Goal: Task Accomplishment & Management: Complete application form

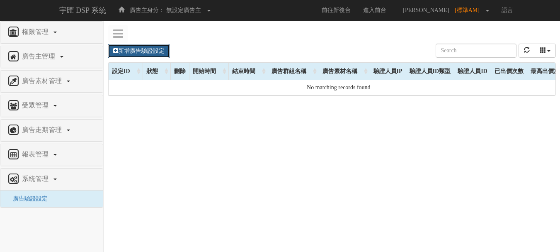
click at [162, 56] on link "新增廣告驗證設定" at bounding box center [139, 51] width 62 height 14
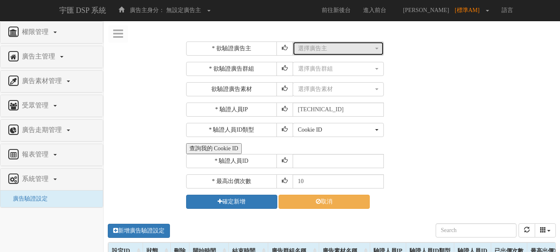
click at [334, 47] on div "選擇廣告主" at bounding box center [335, 48] width 75 height 8
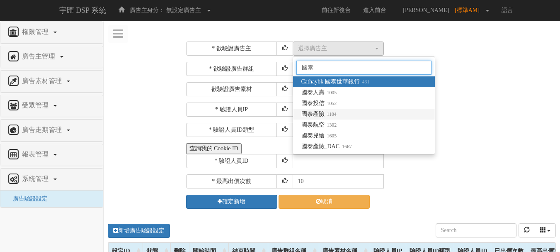
type input "國泰"
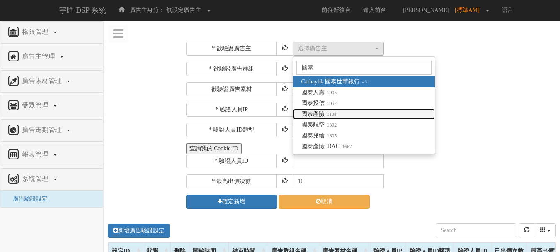
click at [339, 112] on link "國泰產險 1104" at bounding box center [364, 114] width 142 height 11
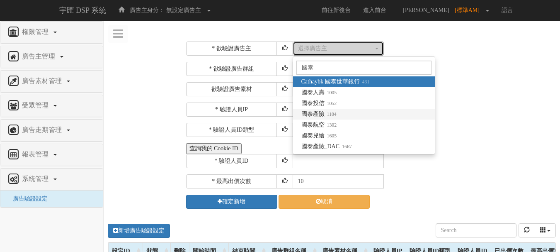
select select "1104"
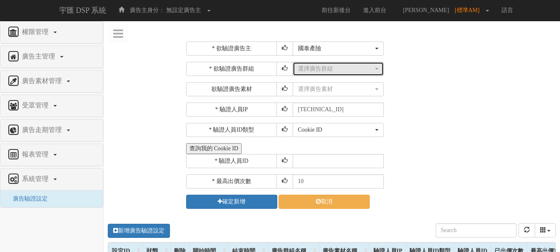
click at [330, 70] on div "選擇廣告群組" at bounding box center [335, 69] width 75 height 8
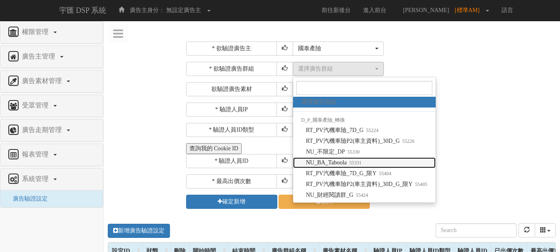
click at [357, 161] on small "55331" at bounding box center [354, 163] width 15 height 6
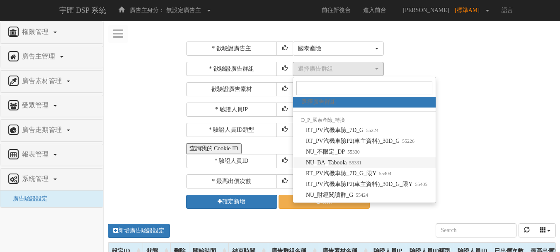
select select "55331"
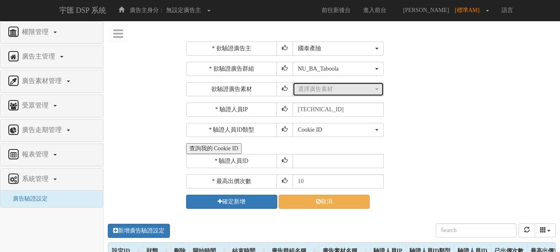
click at [329, 90] on div "選擇廣告素材" at bounding box center [335, 89] width 75 height 8
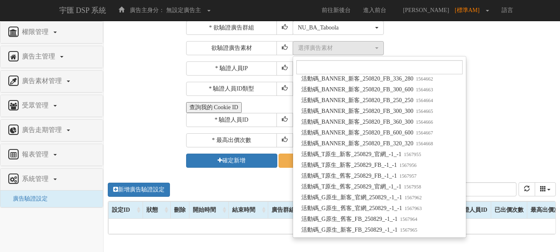
scroll to position [55636, 0]
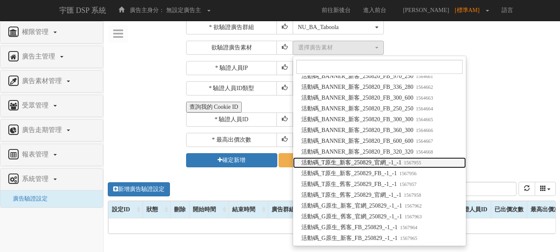
click at [388, 162] on span "活動碼_T原生_新客_250829_官網_-1_-1 1567955" at bounding box center [361, 162] width 120 height 8
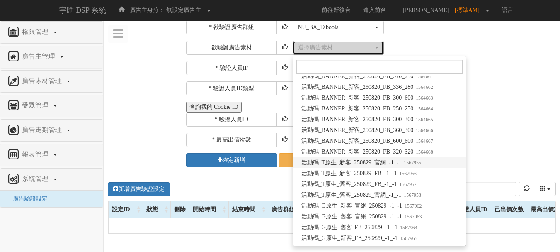
select select "1567955"
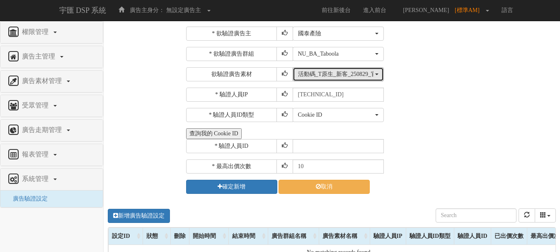
scroll to position [0, 0]
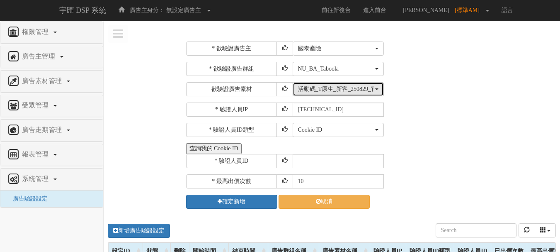
click at [365, 91] on div "活動碼_T原生_新客_250829_官網_-1_-1" at bounding box center [335, 89] width 75 height 8
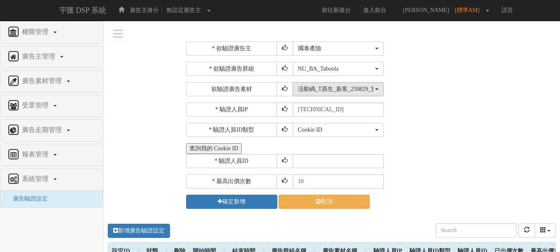
scroll to position [55660, 0]
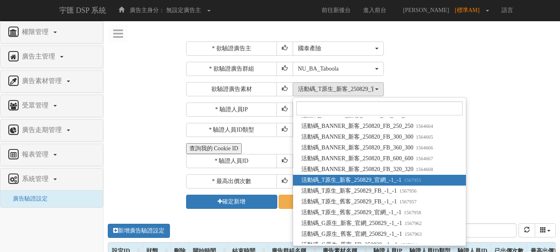
click at [530, 131] on div "Cookie ID ADID IDFA Cookie ID" at bounding box center [424, 130] width 262 height 14
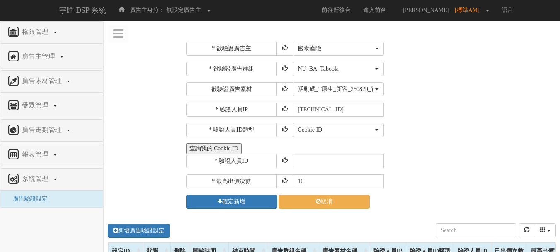
click at [106, 189] on div "* 欲驗證廣告主 選擇廣告主 特力+ 科技紫薇網 Momo 東森EHS Uniqlo EFShop 樂天 屈臣氏[PERSON_NAME] sinyi 信義房…" at bounding box center [332, 249] width 456 height 428
click at [308, 155] on input "text" at bounding box center [338, 161] width 91 height 14
type input "CER20250507102708866295"
drag, startPoint x: 306, startPoint y: 181, endPoint x: 259, endPoint y: 172, distance: 47.6
click at [258, 176] on div "* 最高出價次數 10" at bounding box center [370, 181] width 368 height 14
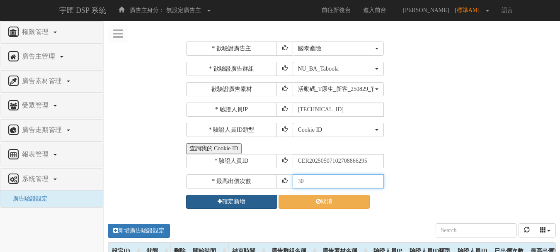
type input "30"
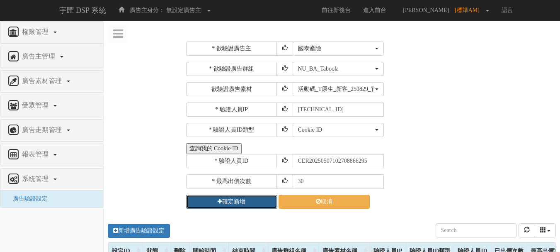
click at [249, 201] on button "確定新增" at bounding box center [231, 201] width 91 height 14
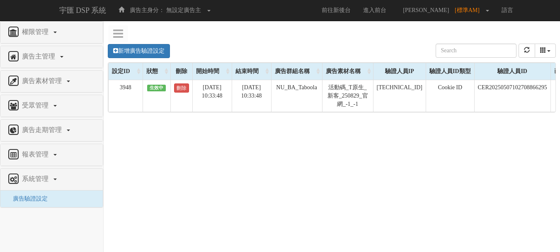
scroll to position [0, 77]
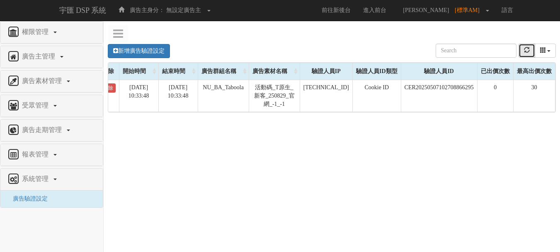
click at [530, 52] on button "refresh" at bounding box center [526, 51] width 17 height 14
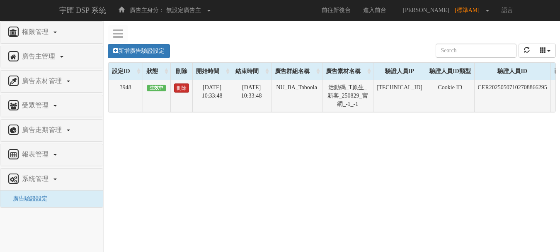
click at [184, 90] on link "刪除" at bounding box center [181, 87] width 15 height 9
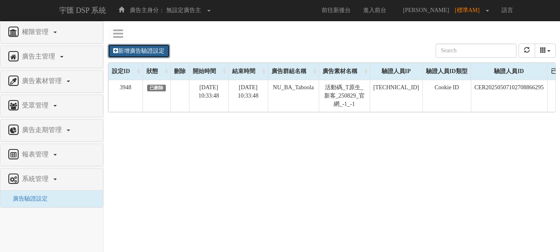
click at [145, 52] on link "新增廣告驗證設定" at bounding box center [139, 51] width 62 height 14
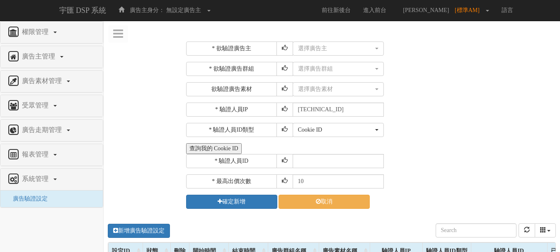
click at [325, 40] on div "* 欲驗證廣告主 選擇廣告主 特力+ 科技紫薇網 Momo 東森EHS Uniqlo EFShop 樂天 屈臣氏[PERSON_NAME] sinyi 信義房…" at bounding box center [370, 124] width 380 height 179
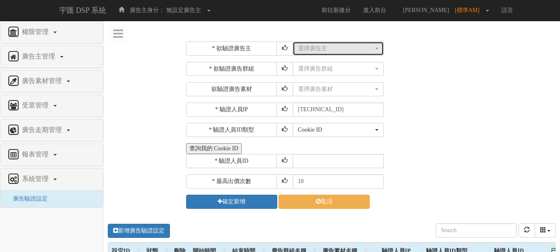
click at [325, 46] on div "選擇廣告主" at bounding box center [335, 48] width 75 height 8
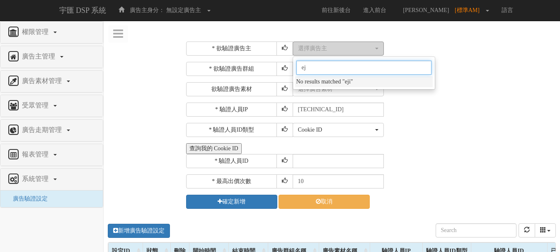
type input "e"
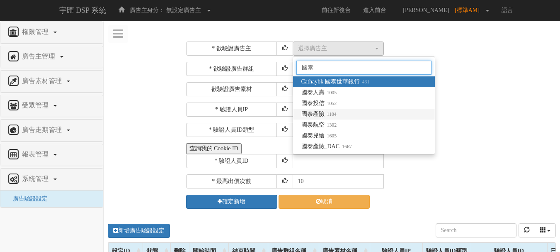
type input "國泰"
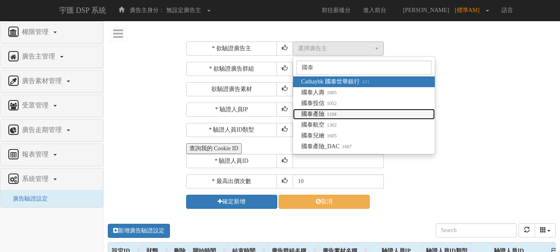
click at [327, 112] on small "1104" at bounding box center [331, 114] width 12 height 6
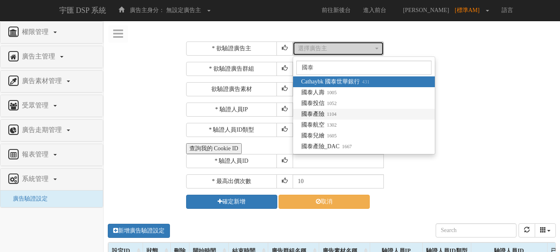
select select "1104"
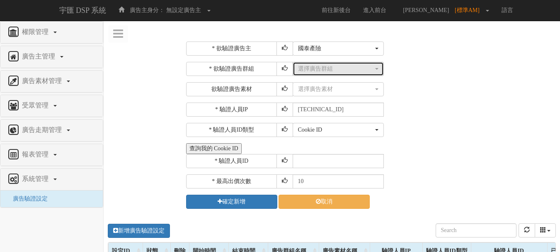
click at [330, 70] on div "選擇廣告群組" at bounding box center [335, 69] width 75 height 8
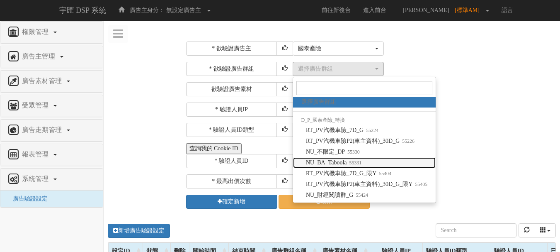
click at [340, 163] on span "NU_BA_Taboola 55331" at bounding box center [334, 162] width 56 height 8
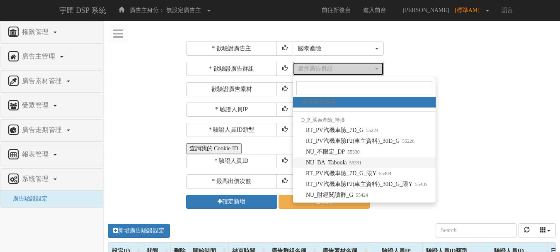
select select "55331"
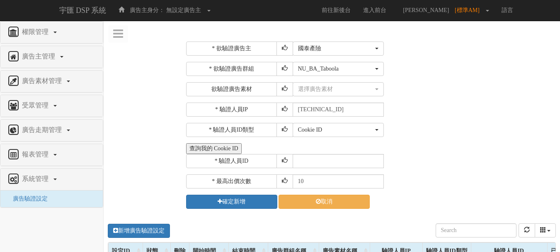
click at [337, 97] on div "* 欲驗證廣告主 選擇廣告主 特力+ 科技紫薇網 Momo 東森EHS Uniqlo EFShop 樂天 屈臣氏[PERSON_NAME] sinyi 信義房…" at bounding box center [370, 124] width 368 height 167
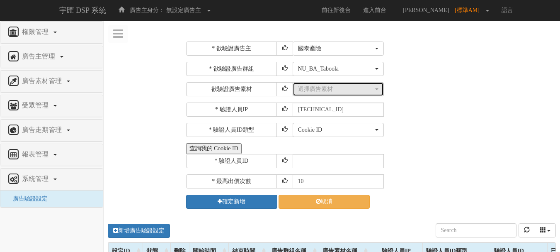
click at [338, 94] on button "選擇廣告素材" at bounding box center [338, 89] width 91 height 14
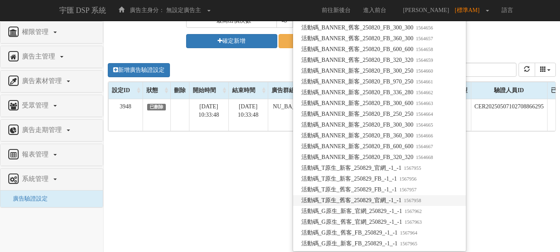
scroll to position [166, 0]
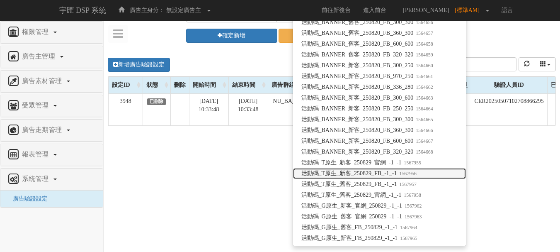
click at [376, 173] on span "活動碼_T原生_新客_250829_FB_-1_-1 1567956" at bounding box center [359, 173] width 116 height 8
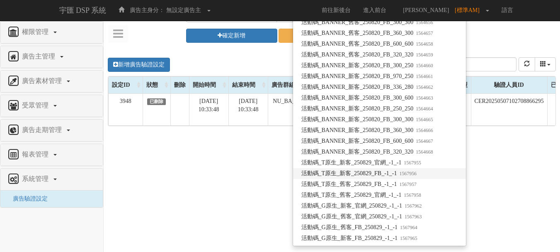
select select "1567956"
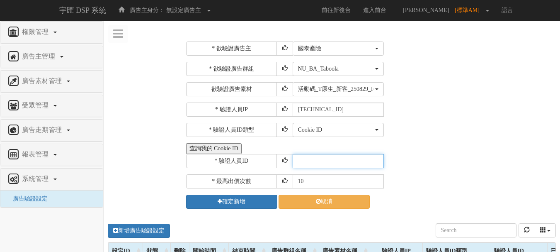
click at [324, 164] on input "text" at bounding box center [338, 161] width 91 height 14
type input "CER20250507102708866295"
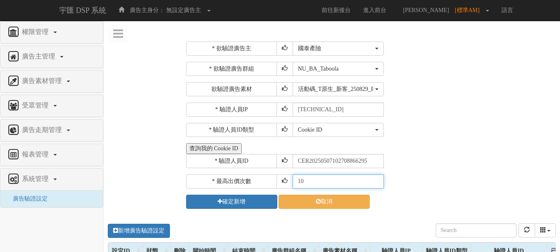
drag, startPoint x: 310, startPoint y: 179, endPoint x: 277, endPoint y: 173, distance: 33.3
click at [277, 173] on div "* 欲驗證廣告主 選擇廣告主 特力+ 科技紫薇網 Momo 東森EHS Uniqlo EFShop 樂天 屈臣氏[PERSON_NAME] sinyi 信義房…" at bounding box center [370, 124] width 368 height 167
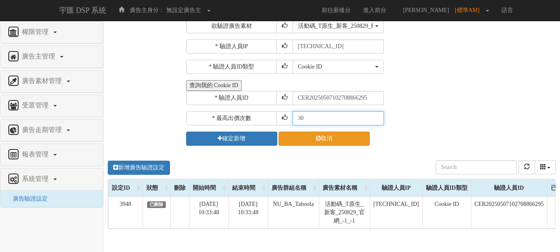
scroll to position [83, 0]
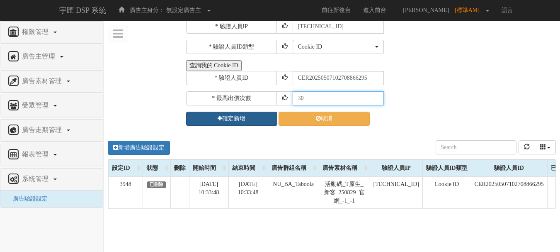
type input "30"
click at [251, 122] on button "確定新增" at bounding box center [231, 118] width 91 height 14
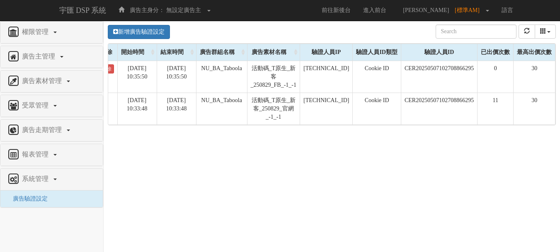
scroll to position [0, 0]
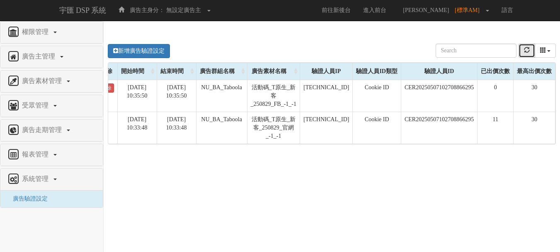
click at [527, 48] on icon "refresh" at bounding box center [527, 50] width 6 height 6
click at [521, 48] on button "refresh" at bounding box center [526, 51] width 17 height 14
drag, startPoint x: 522, startPoint y: 52, endPoint x: 494, endPoint y: 69, distance: 32.2
click at [522, 52] on button "refresh" at bounding box center [526, 51] width 17 height 14
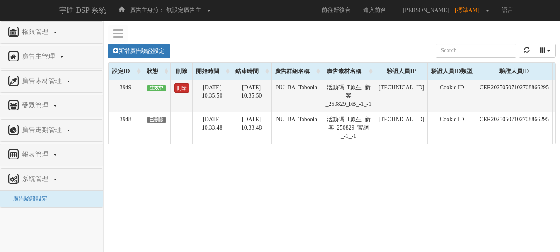
click at [184, 89] on link "刪除" at bounding box center [181, 87] width 15 height 9
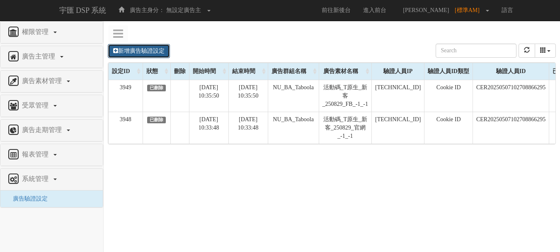
click at [162, 52] on link "新增廣告驗證設定" at bounding box center [139, 51] width 62 height 14
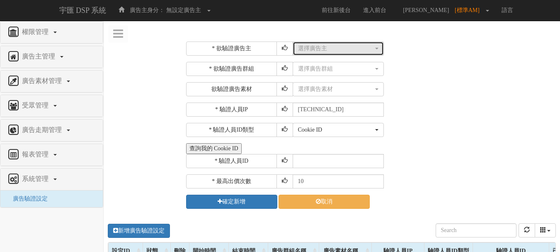
click at [313, 53] on button "選擇廣告主" at bounding box center [338, 48] width 91 height 14
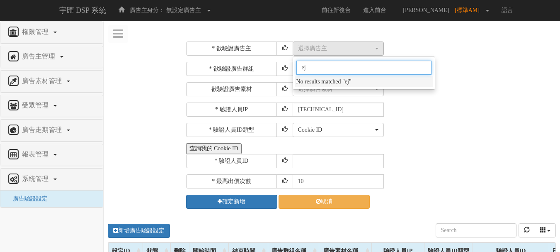
type input "e"
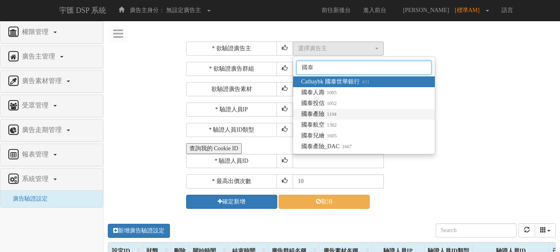
type input "國泰"
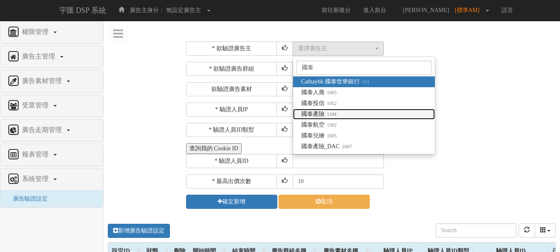
click at [341, 113] on link "國泰產險 1104" at bounding box center [364, 114] width 142 height 11
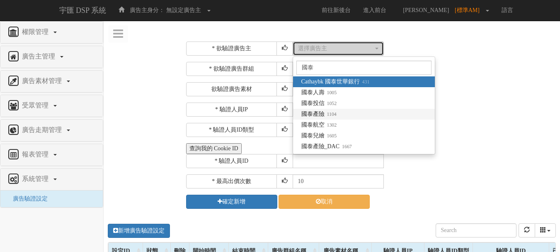
select select "1104"
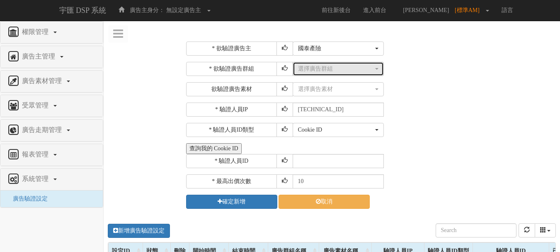
click at [330, 70] on div "選擇廣告群組" at bounding box center [335, 69] width 75 height 8
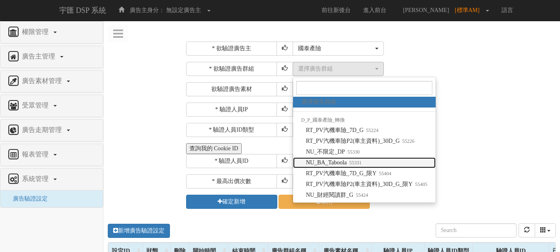
click at [336, 161] on span "NU_BA_Taboola 55331" at bounding box center [334, 162] width 56 height 8
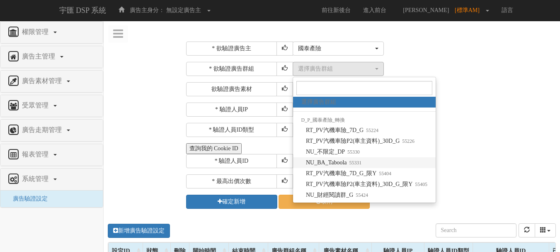
select select "55331"
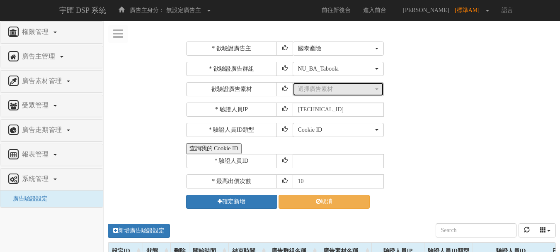
click at [339, 94] on button "選擇廣告素材" at bounding box center [338, 89] width 91 height 14
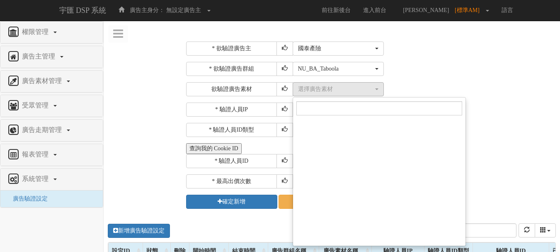
scroll to position [55677, 0]
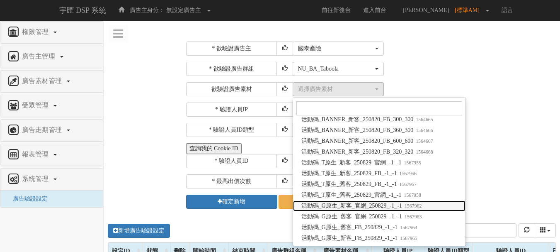
click at [356, 208] on span "活動碼_G原生_新客_官網_250829_-1_-1 1567962" at bounding box center [361, 205] width 121 height 8
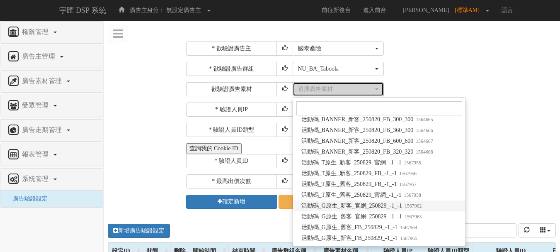
select select "1567962"
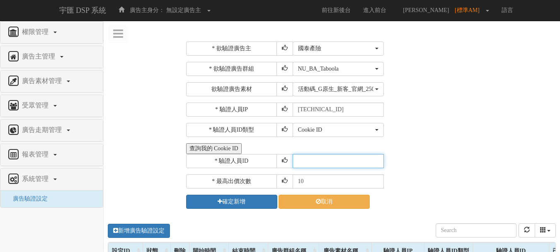
click at [327, 167] on input "text" at bounding box center [338, 161] width 91 height 14
type input "CER20250507102708866295"
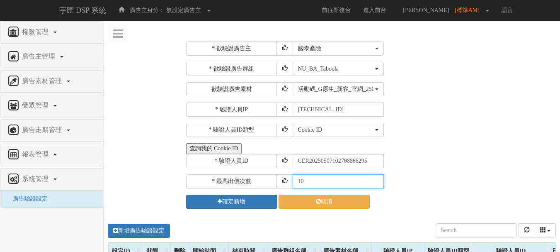
drag, startPoint x: 308, startPoint y: 182, endPoint x: 258, endPoint y: 175, distance: 49.8
click at [260, 176] on div "* 最高出價次數 10" at bounding box center [370, 181] width 368 height 14
type input "30"
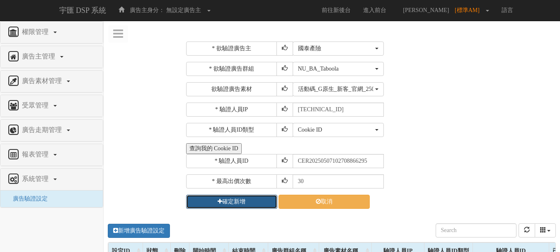
click at [223, 199] on button "確定新增" at bounding box center [231, 201] width 91 height 14
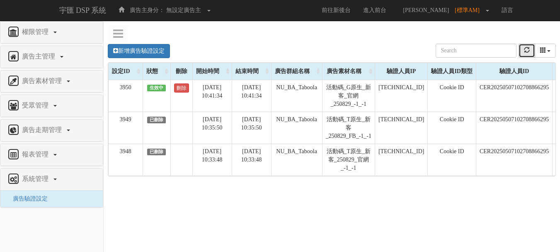
click at [528, 49] on icon "refresh" at bounding box center [527, 50] width 6 height 6
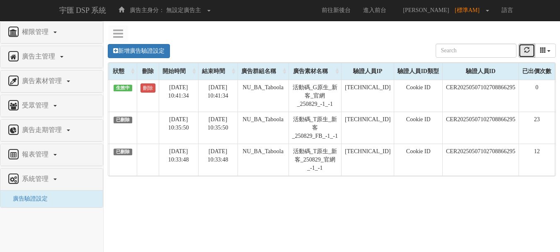
scroll to position [0, 82]
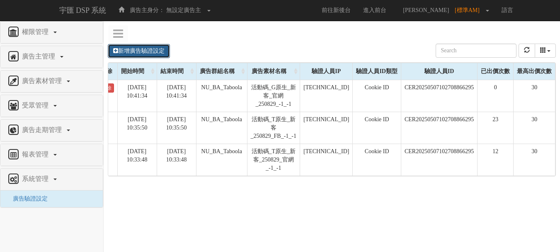
click at [156, 54] on link "新增廣告驗證設定" at bounding box center [139, 51] width 62 height 14
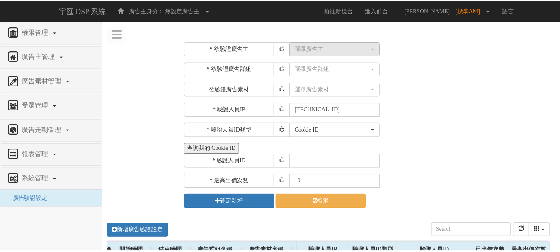
scroll to position [0, 75]
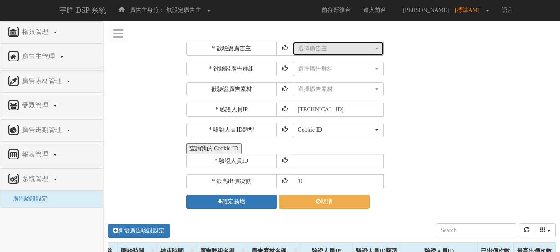
click at [332, 48] on div "選擇廣告主" at bounding box center [335, 48] width 75 height 8
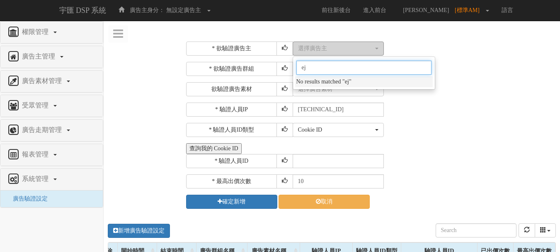
type input "e"
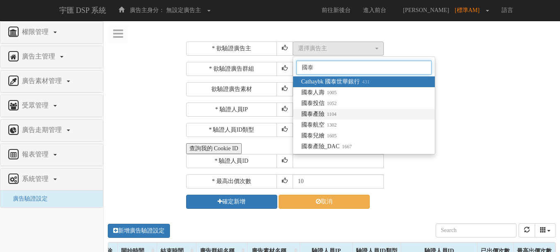
type input "國泰"
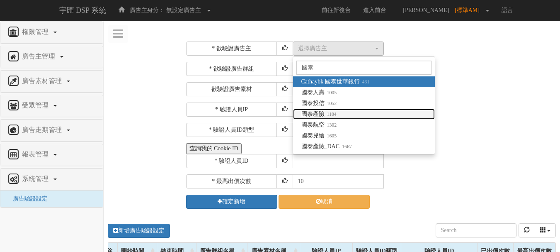
click at [314, 116] on span "國泰產險 1104" at bounding box center [318, 114] width 35 height 8
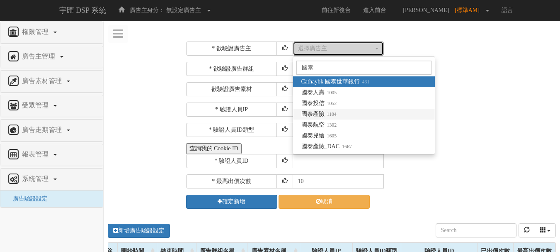
select select "1104"
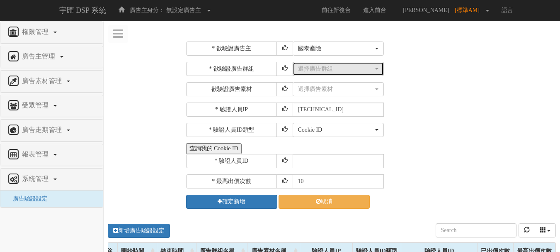
click at [330, 70] on div "選擇廣告群組" at bounding box center [335, 69] width 75 height 8
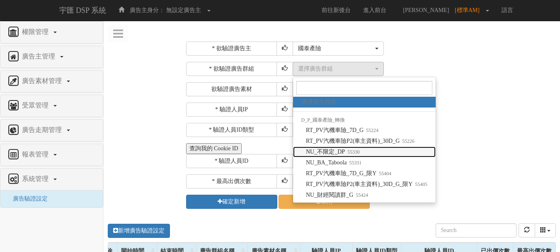
click at [346, 152] on small "55330" at bounding box center [352, 152] width 15 height 6
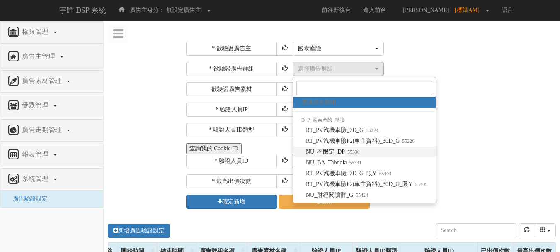
select select "55330"
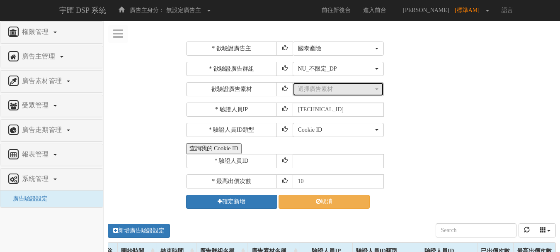
click at [329, 92] on div "選擇廣告素材" at bounding box center [335, 89] width 75 height 8
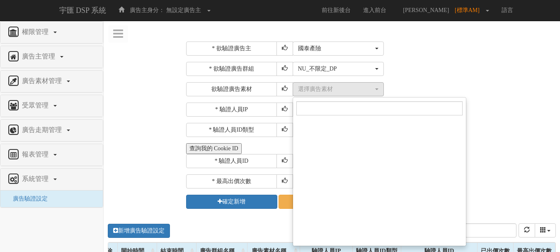
scroll to position [55677, 0]
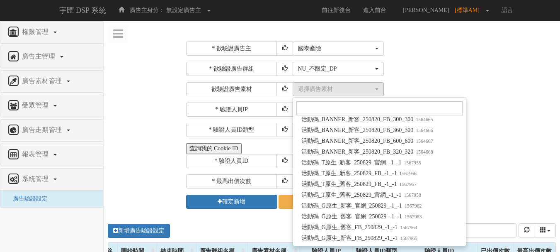
click at [493, 162] on div "* 驗證人員ID" at bounding box center [370, 161] width 368 height 14
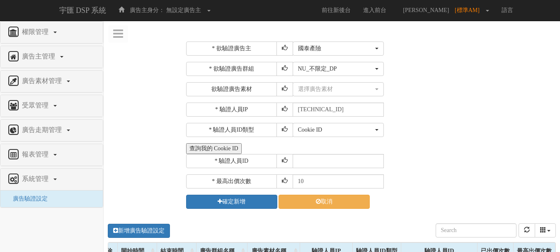
scroll to position [0, 0]
click at [317, 200] on icon at bounding box center [318, 201] width 5 height 6
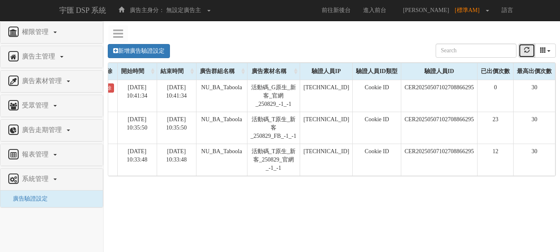
click at [525, 48] on icon "refresh" at bounding box center [527, 50] width 6 height 6
click at [527, 48] on icon "refresh" at bounding box center [527, 50] width 6 height 6
click at [520, 48] on button "refresh" at bounding box center [526, 51] width 17 height 14
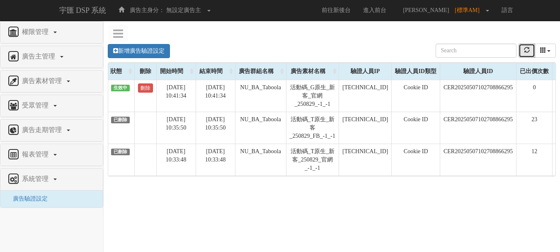
scroll to position [0, 32]
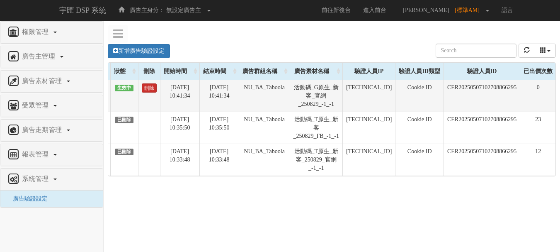
click at [156, 91] on link "刪除" at bounding box center [149, 87] width 15 height 9
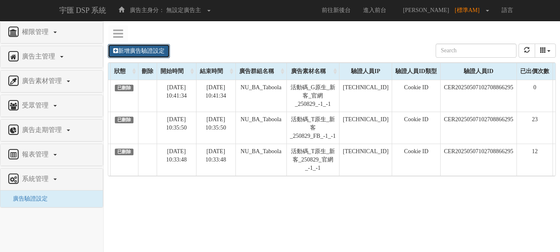
click at [156, 54] on link "新增廣告驗證設定" at bounding box center [139, 51] width 62 height 14
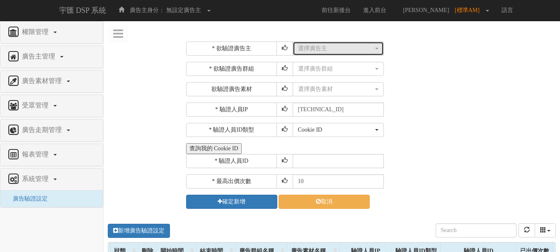
click at [300, 45] on div "選擇廣告主" at bounding box center [335, 48] width 75 height 8
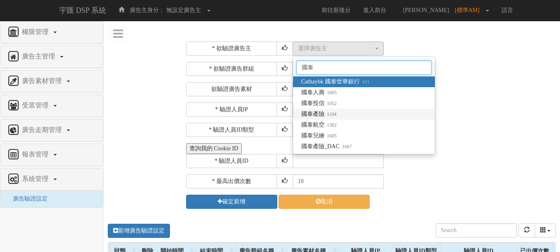
type input "國泰"
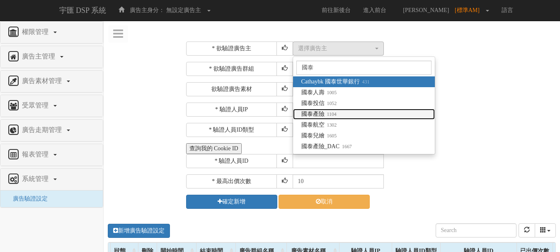
click at [342, 111] on link "國泰產險 1104" at bounding box center [364, 114] width 142 height 11
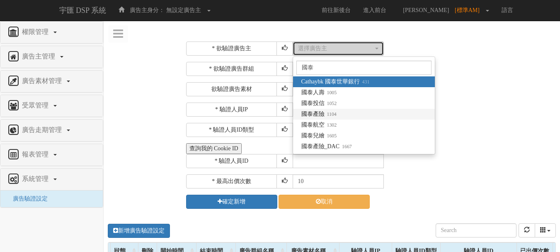
select select "1104"
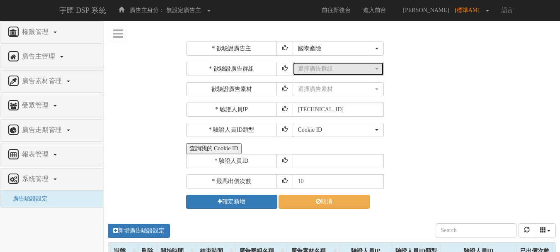
click at [330, 70] on div "選擇廣告群組" at bounding box center [335, 69] width 75 height 8
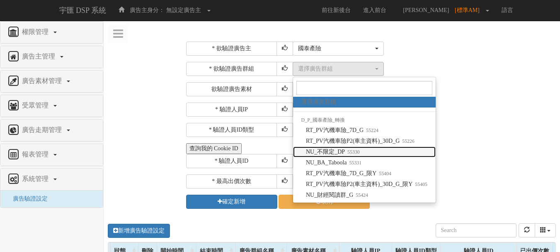
click at [351, 150] on small "55330" at bounding box center [352, 152] width 15 height 6
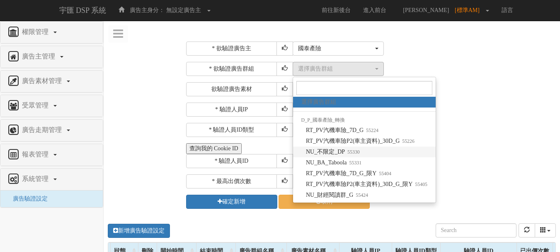
select select "55330"
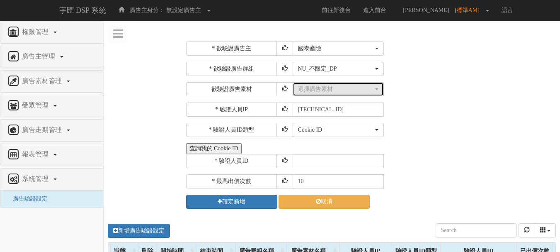
click at [342, 91] on div "選擇廣告素材" at bounding box center [335, 89] width 75 height 8
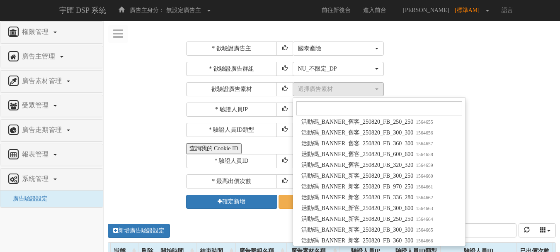
scroll to position [55677, 0]
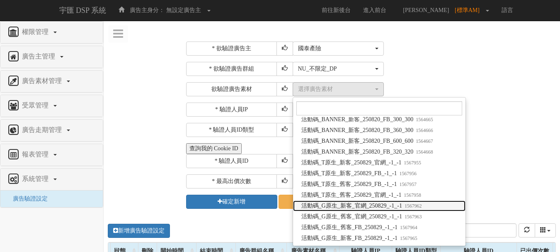
click at [365, 208] on span "活動碼_G原生_新客_官網_250829_-1_-1 1567962" at bounding box center [361, 205] width 121 height 8
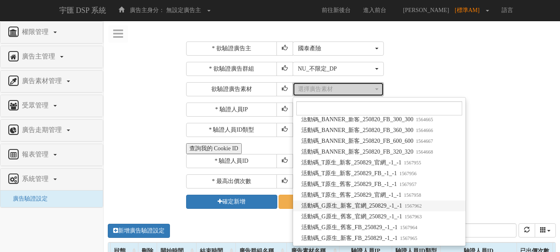
select select "1567962"
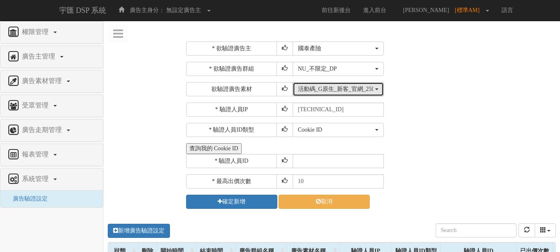
scroll to position [0, 0]
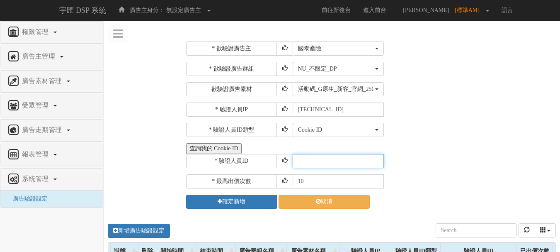
click at [323, 160] on input "text" at bounding box center [338, 161] width 91 height 14
type input "CER20250507102708866295"
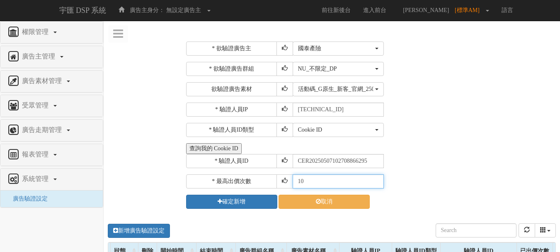
drag, startPoint x: 310, startPoint y: 179, endPoint x: 269, endPoint y: 174, distance: 41.4
click at [270, 174] on div "* 欲驗證廣告主 選擇廣告主 特力+ 科技紫薇網 Momo 東森EHS Uniqlo EFShop 樂天 屈臣氏[PERSON_NAME] sinyi 信義房…" at bounding box center [370, 124] width 368 height 167
type input "30"
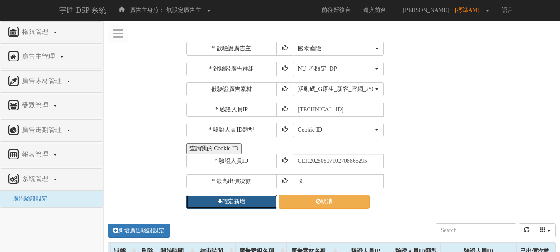
click at [252, 201] on button "確定新增" at bounding box center [231, 201] width 91 height 14
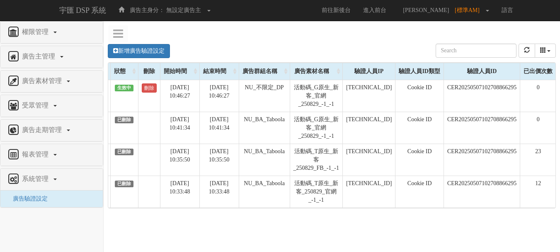
scroll to position [0, 82]
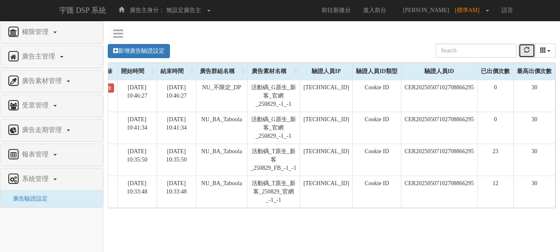
click at [524, 52] on icon "refresh" at bounding box center [527, 50] width 6 height 6
click at [521, 50] on button "refresh" at bounding box center [526, 51] width 17 height 14
click at [522, 50] on button "refresh" at bounding box center [526, 51] width 17 height 14
click at [526, 51] on icon "refresh" at bounding box center [527, 50] width 6 height 6
click at [524, 51] on icon "refresh" at bounding box center [527, 50] width 6 height 6
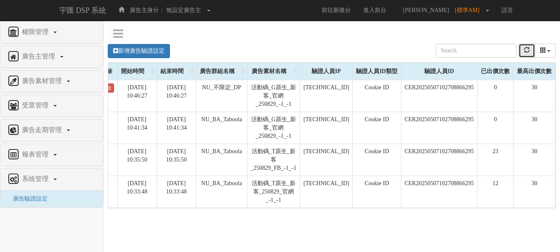
click at [527, 46] on button "refresh" at bounding box center [526, 51] width 17 height 14
click at [522, 44] on button "refresh" at bounding box center [526, 51] width 17 height 14
click at [523, 48] on button "refresh" at bounding box center [526, 51] width 17 height 14
click at [522, 50] on button "refresh" at bounding box center [526, 51] width 17 height 14
click at [520, 50] on button "refresh" at bounding box center [526, 51] width 17 height 14
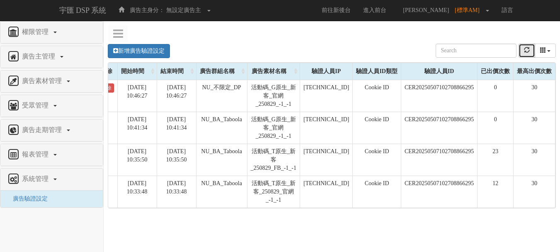
click at [530, 52] on button "refresh" at bounding box center [526, 51] width 17 height 14
drag, startPoint x: 523, startPoint y: 52, endPoint x: 513, endPoint y: 52, distance: 9.9
click at [524, 52] on icon "refresh" at bounding box center [527, 50] width 6 height 6
click at [530, 48] on button "refresh" at bounding box center [526, 51] width 17 height 14
